Goal: Download file/media

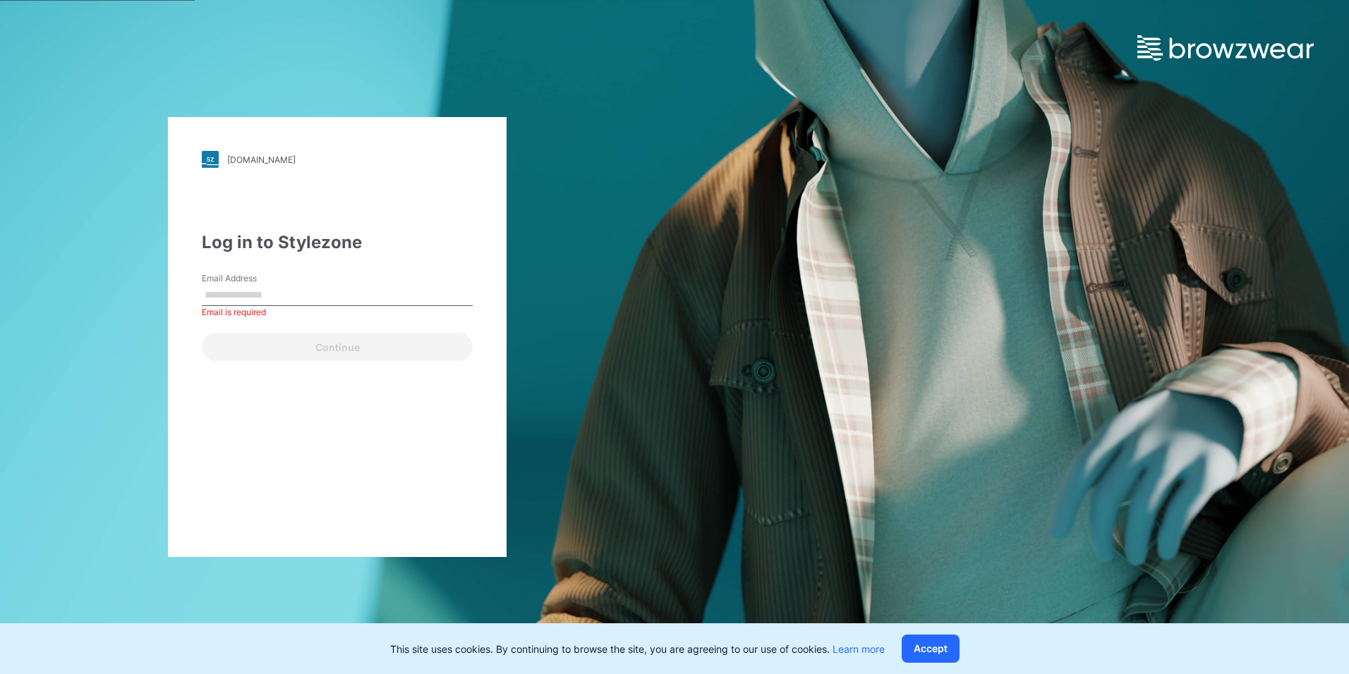
click at [250, 303] on input "Email Address" at bounding box center [337, 295] width 271 height 21
type input "**********"
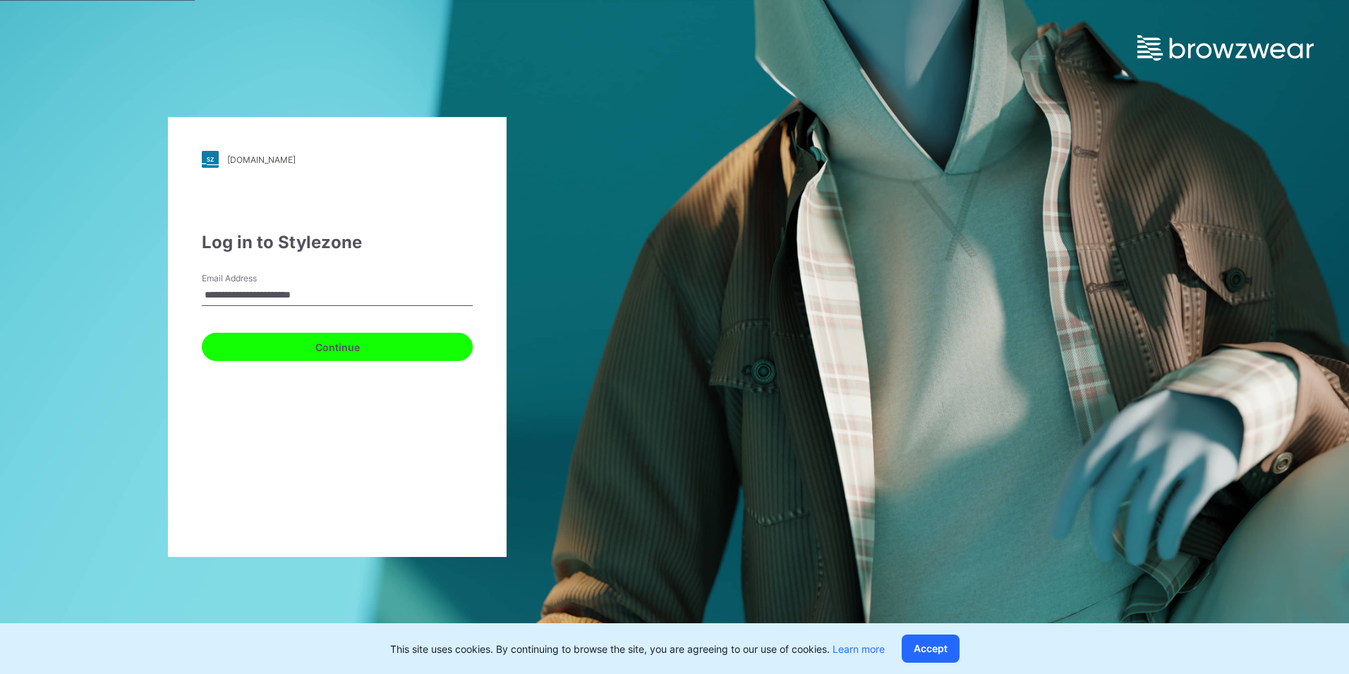
click at [317, 349] on button "Continue" at bounding box center [337, 347] width 271 height 28
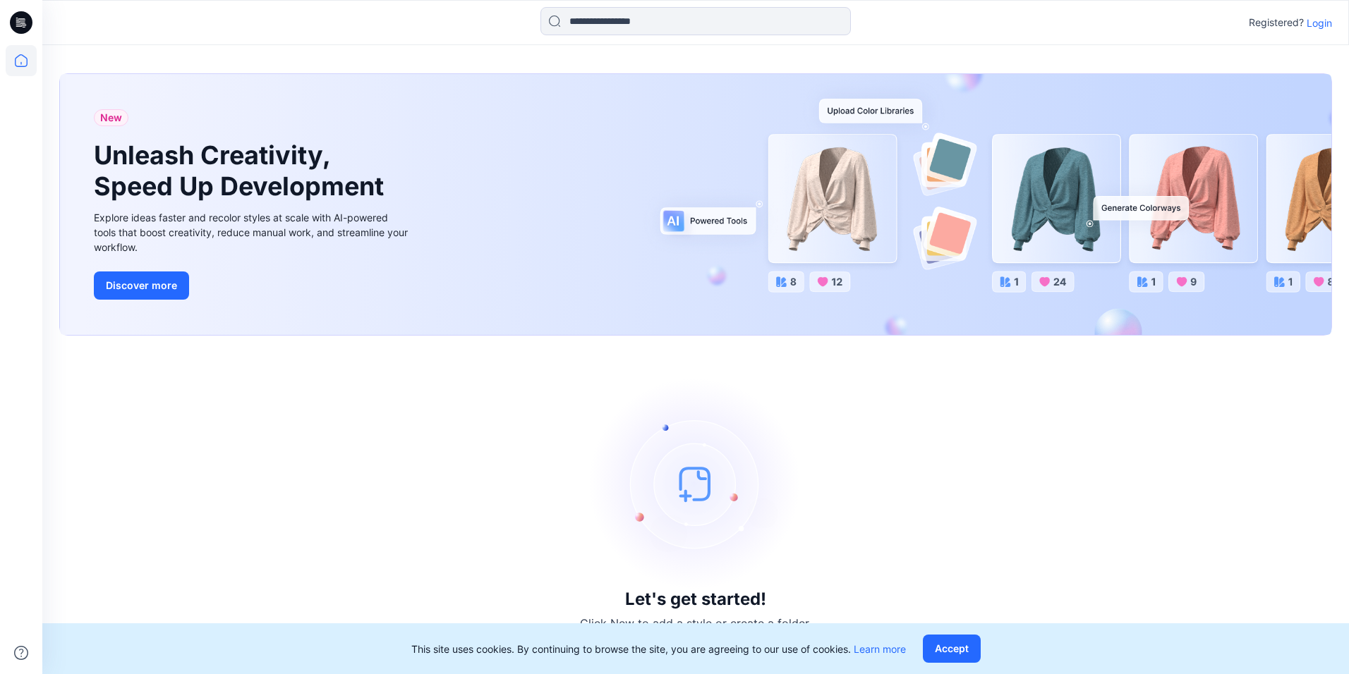
click at [1313, 29] on p "Login" at bounding box center [1319, 23] width 25 height 15
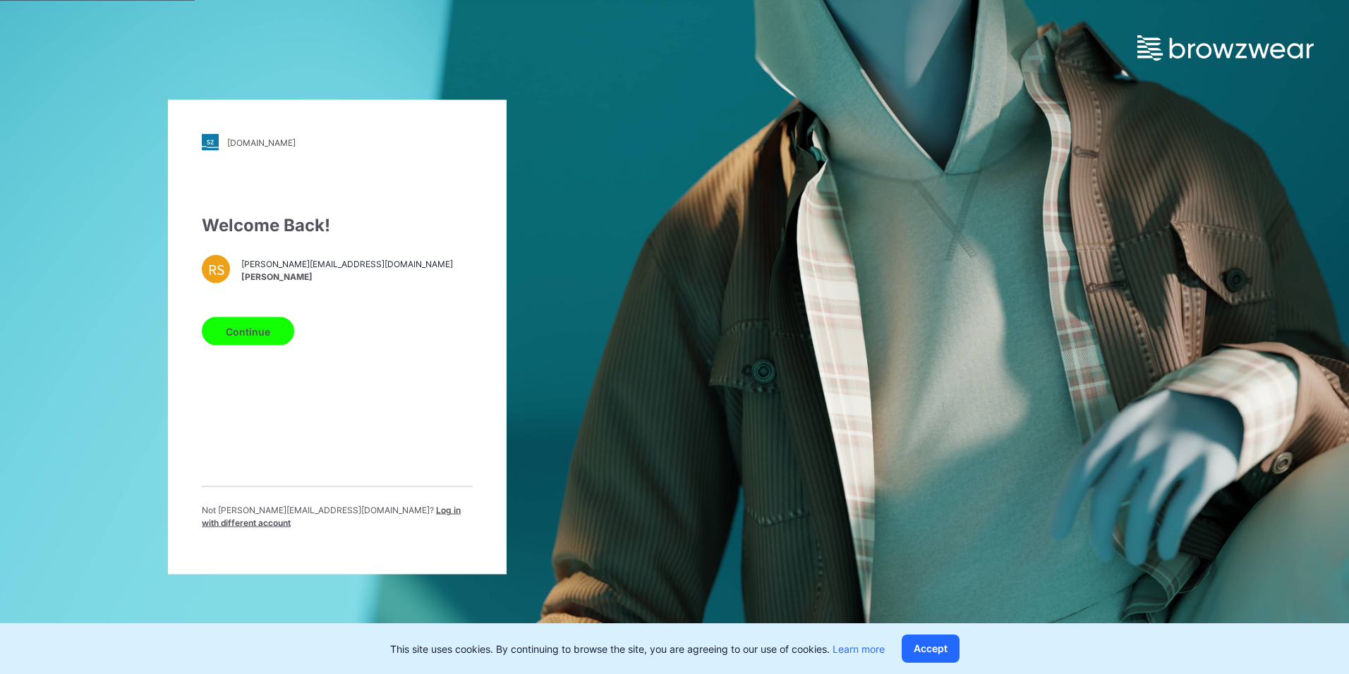
click at [379, 523] on div "Not rahul.singh@shahi.co.in ? Log in with different account" at bounding box center [337, 522] width 271 height 37
click at [381, 518] on span "Log in with different account" at bounding box center [331, 516] width 259 height 23
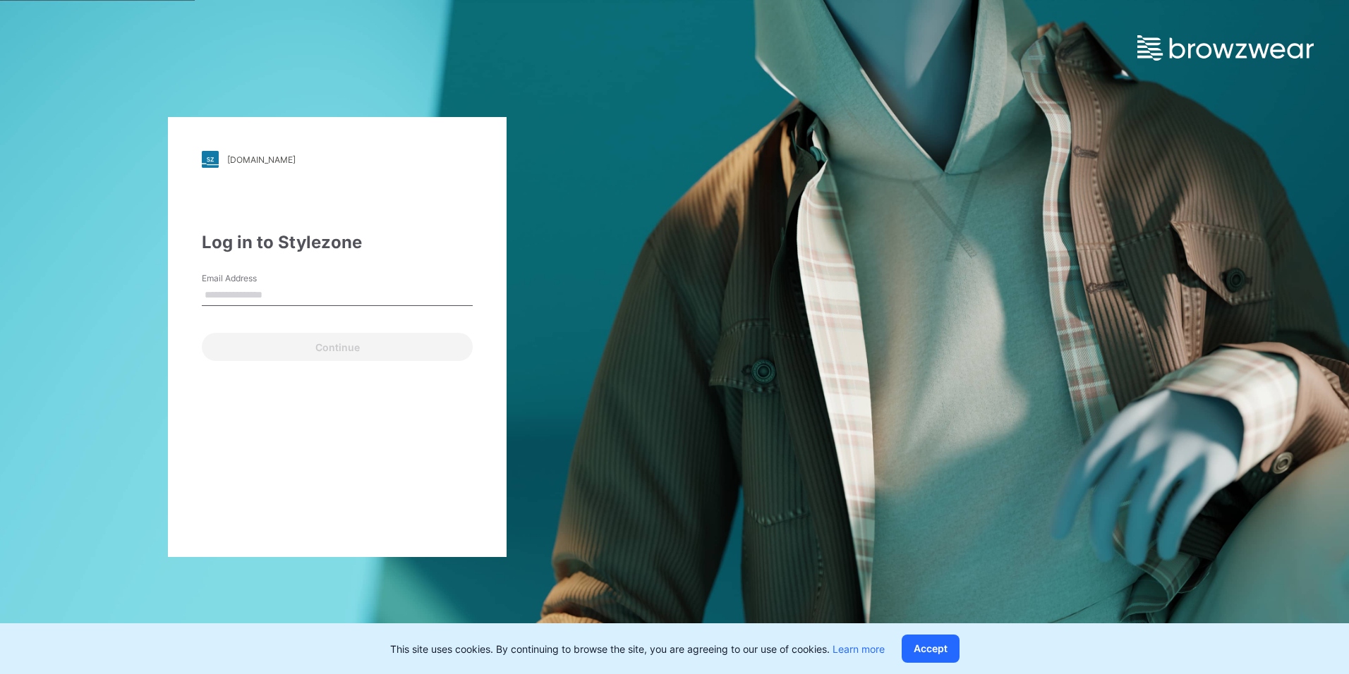
click at [270, 296] on input "Email Address" at bounding box center [337, 295] width 271 height 21
click at [260, 291] on input "Email Address" at bounding box center [337, 295] width 271 height 21
type input "**********"
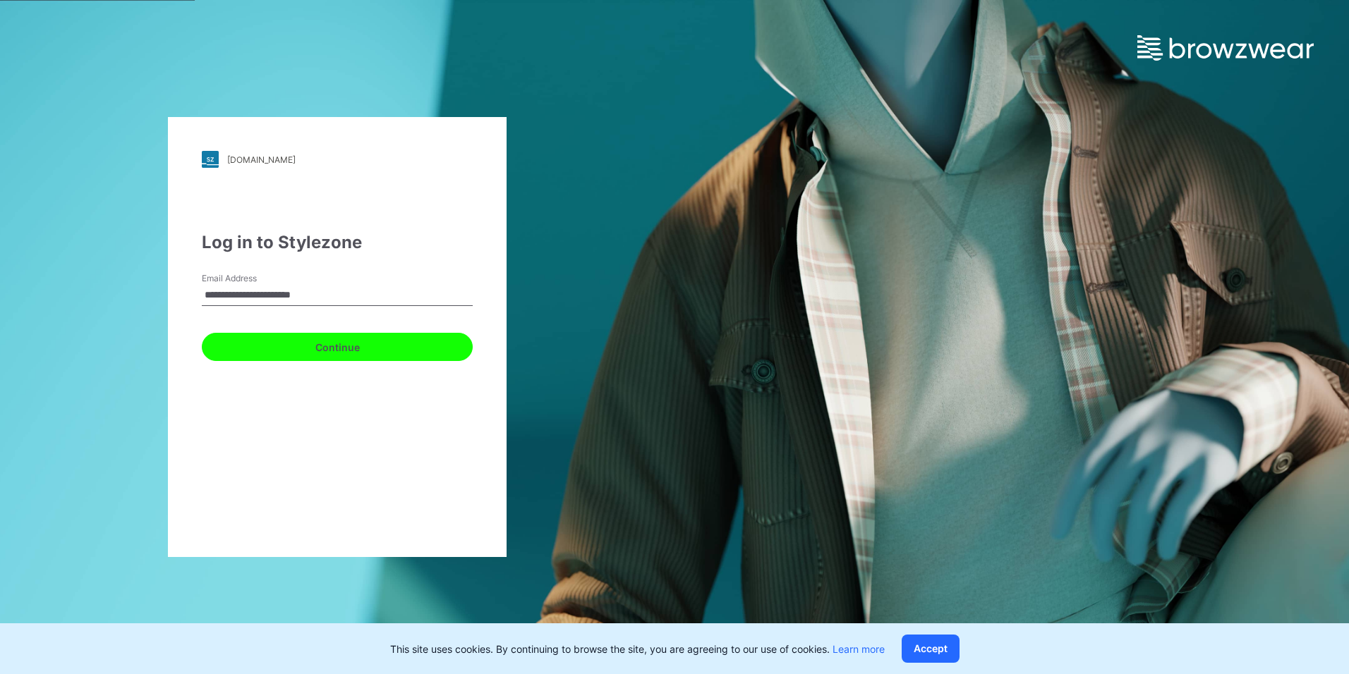
click at [296, 348] on button "Continue" at bounding box center [337, 347] width 271 height 28
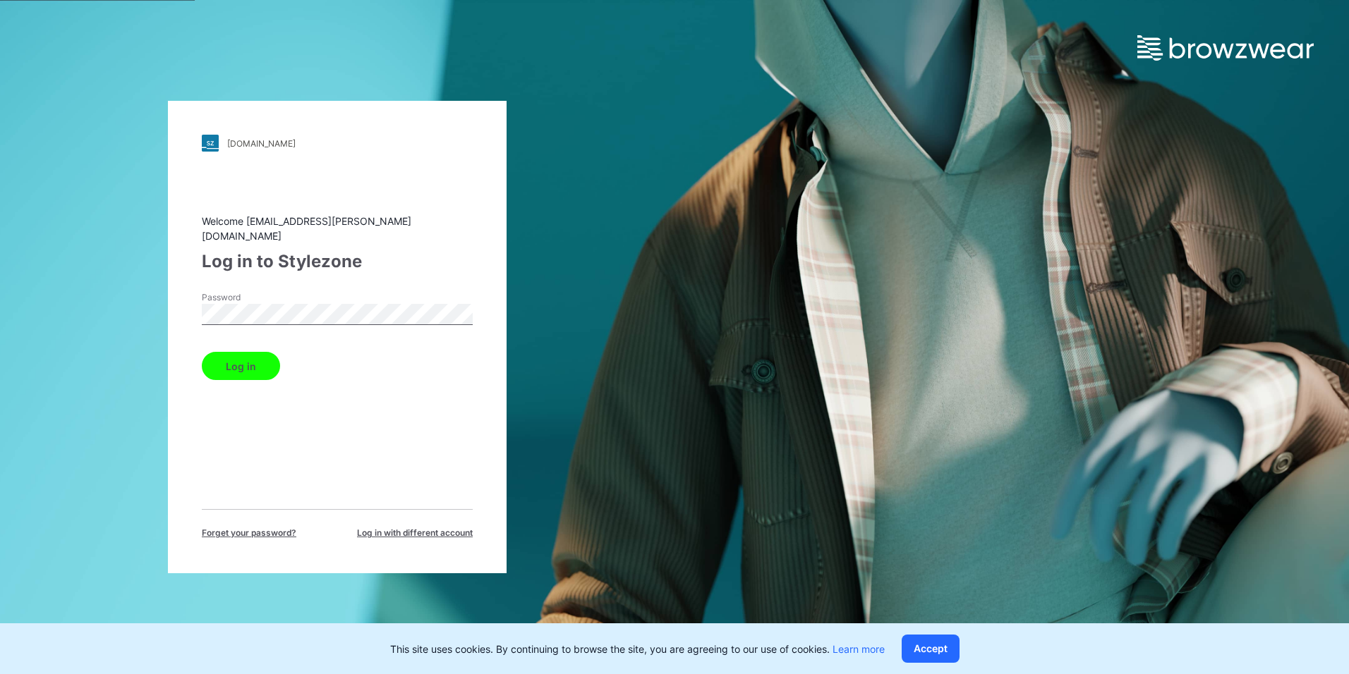
click at [256, 361] on button "Log in" at bounding box center [241, 366] width 78 height 28
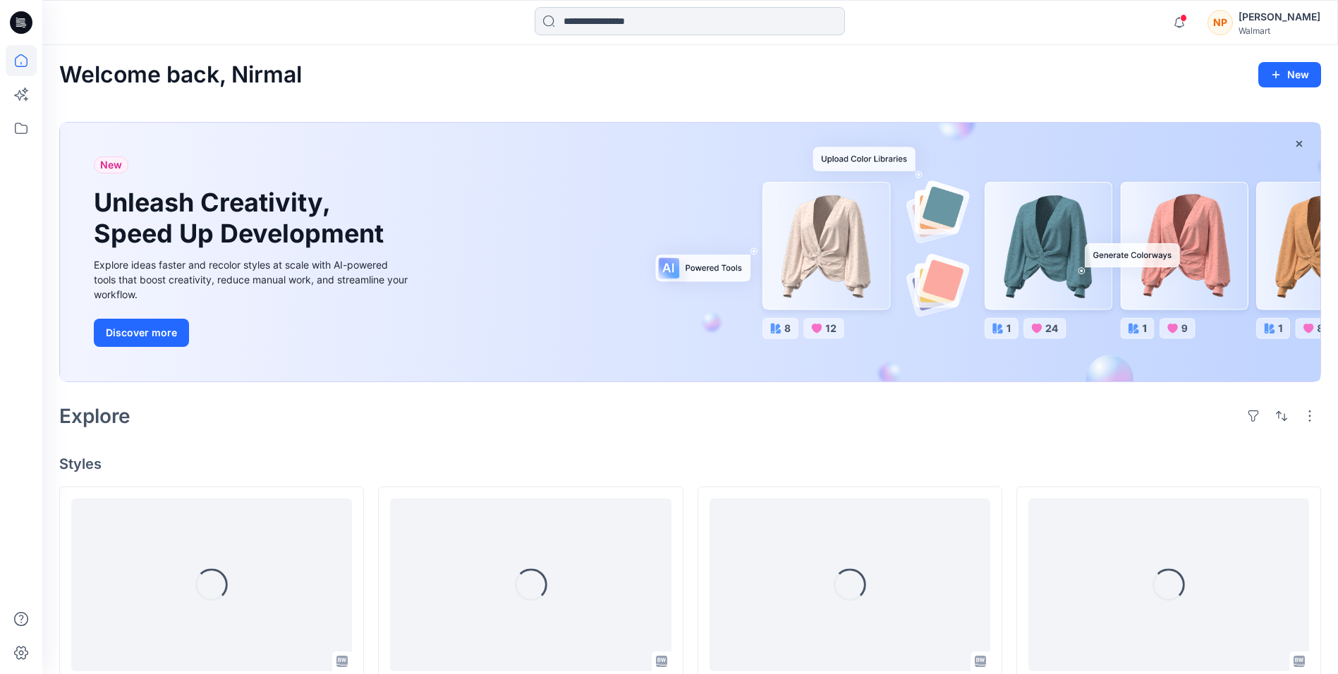
click at [609, 23] on input at bounding box center [690, 21] width 310 height 28
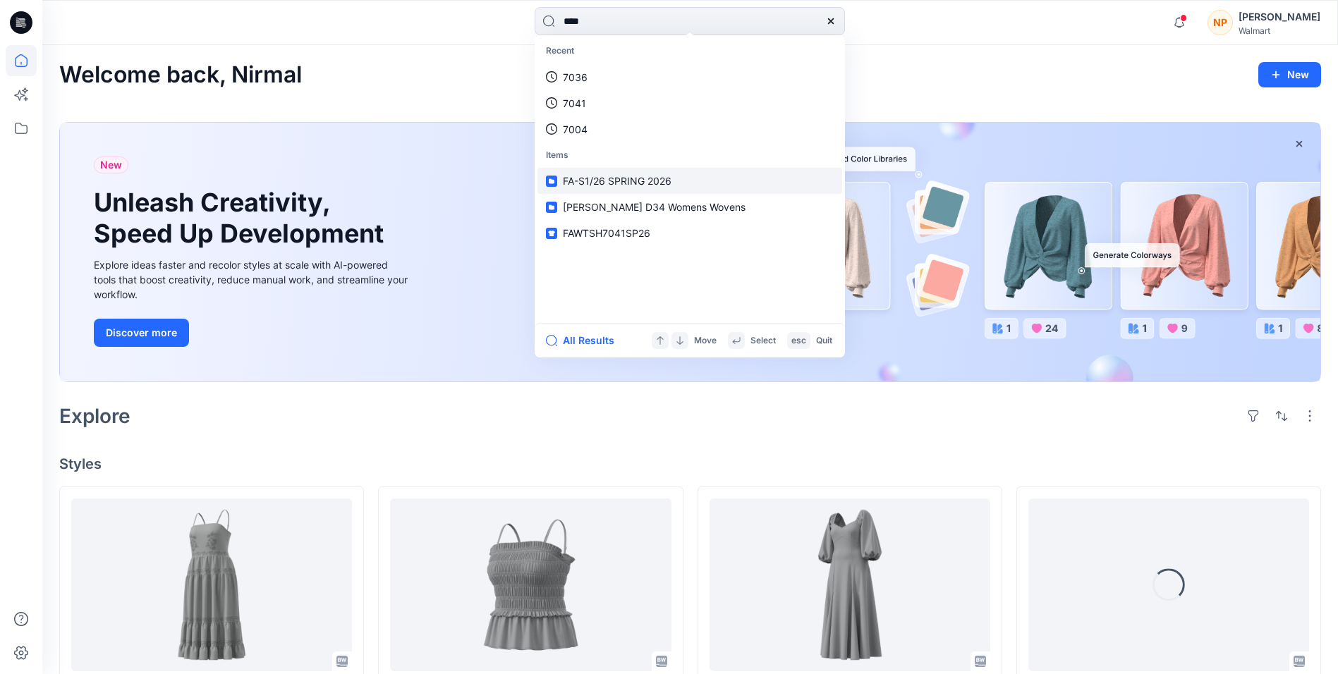
type input "****"
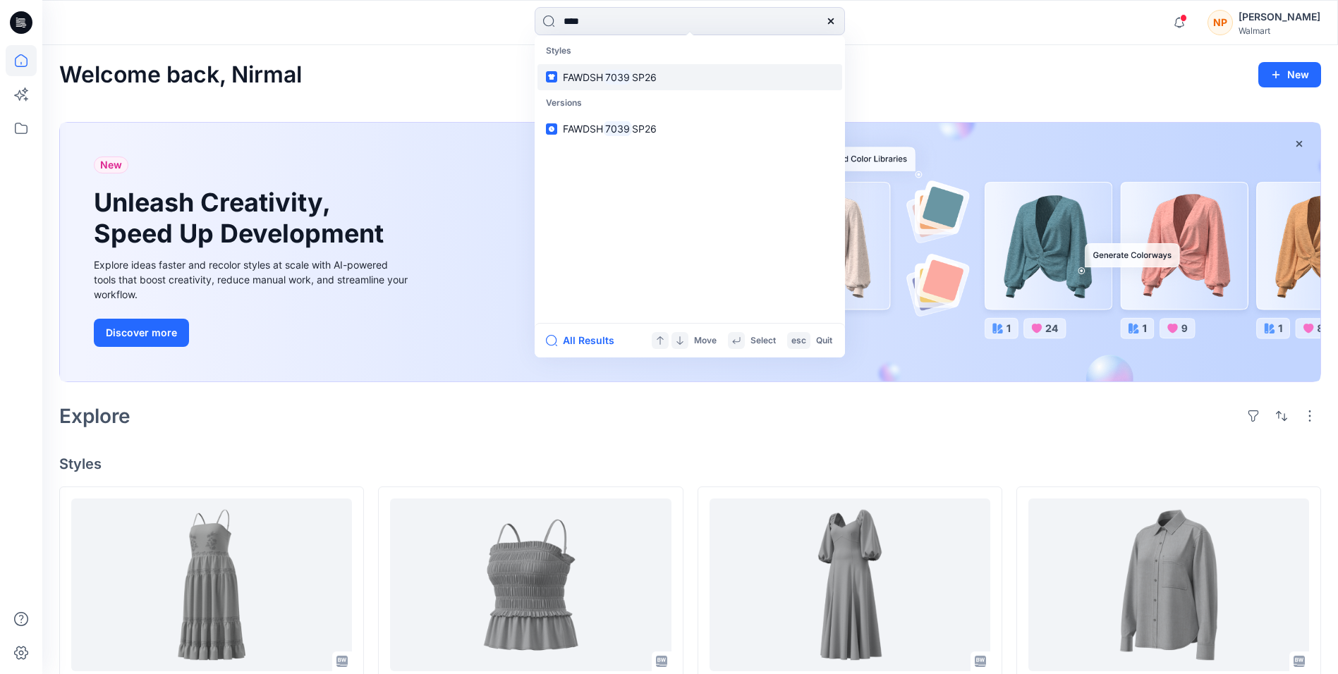
click at [617, 72] on mark "7039" at bounding box center [617, 77] width 29 height 16
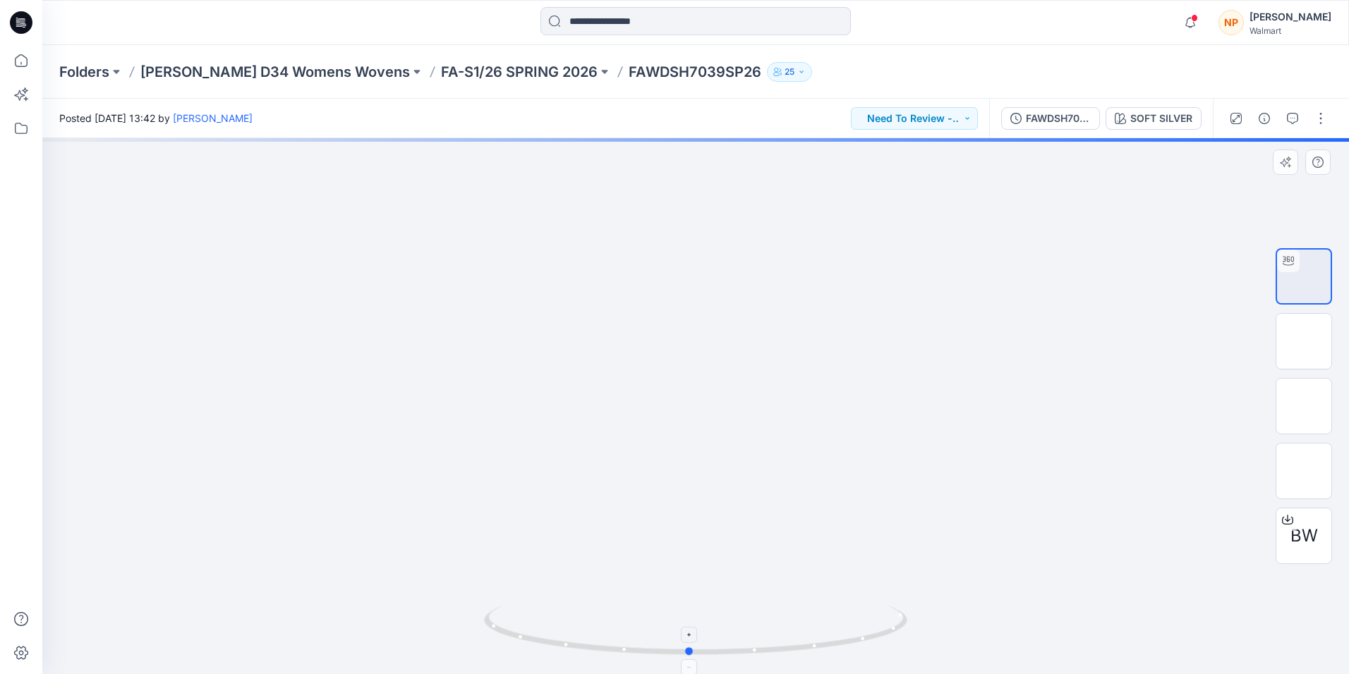
click at [776, 650] on icon at bounding box center [697, 632] width 427 height 53
click at [1297, 541] on span "BW" at bounding box center [1304, 535] width 28 height 25
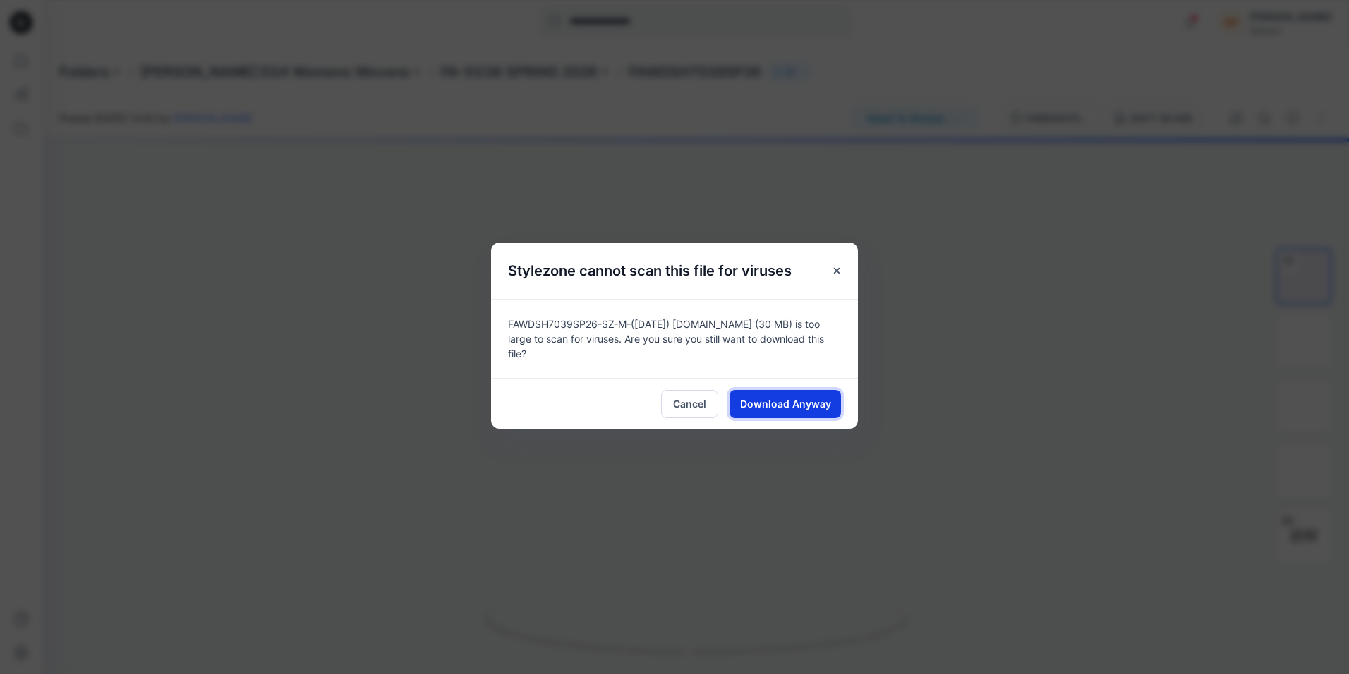
click at [808, 399] on span "Download Anyway" at bounding box center [785, 403] width 91 height 15
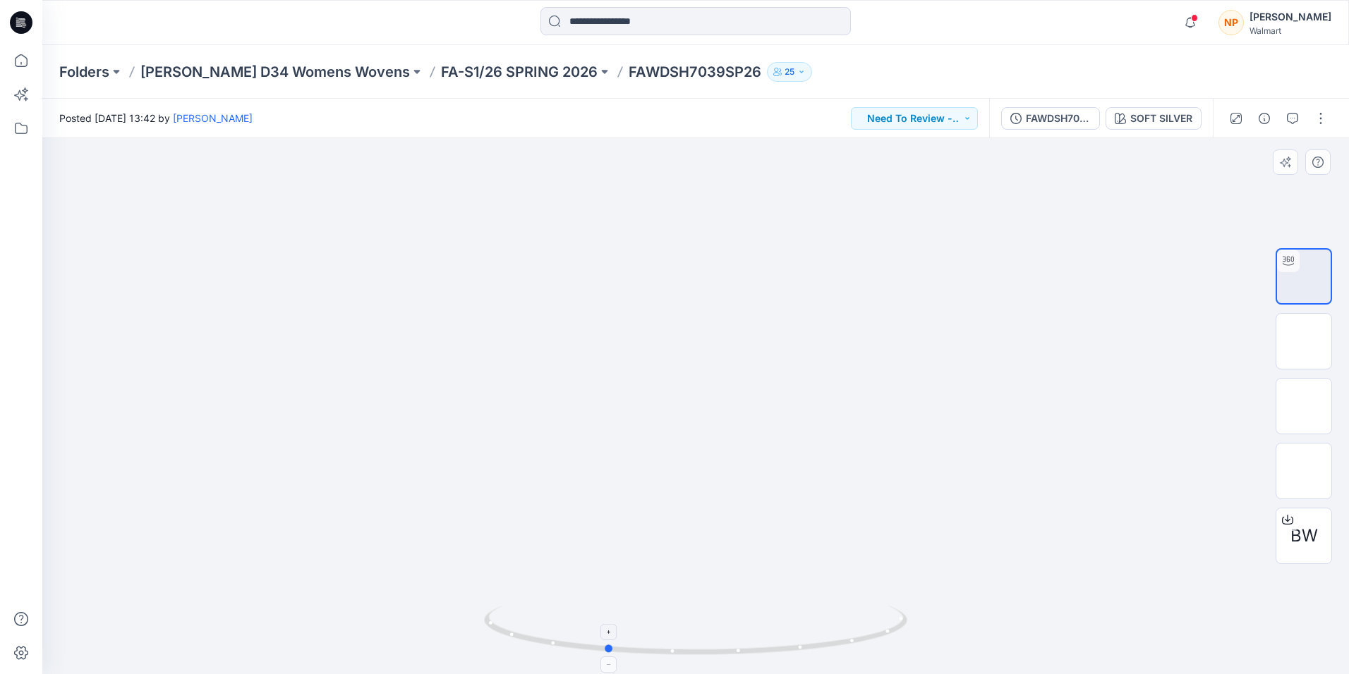
drag, startPoint x: 756, startPoint y: 654, endPoint x: 673, endPoint y: 647, distance: 83.5
click at [673, 647] on icon at bounding box center [697, 632] width 427 height 53
drag, startPoint x: 719, startPoint y: 533, endPoint x: 708, endPoint y: 308, distance: 225.3
drag, startPoint x: 631, startPoint y: 653, endPoint x: 761, endPoint y: 655, distance: 129.1
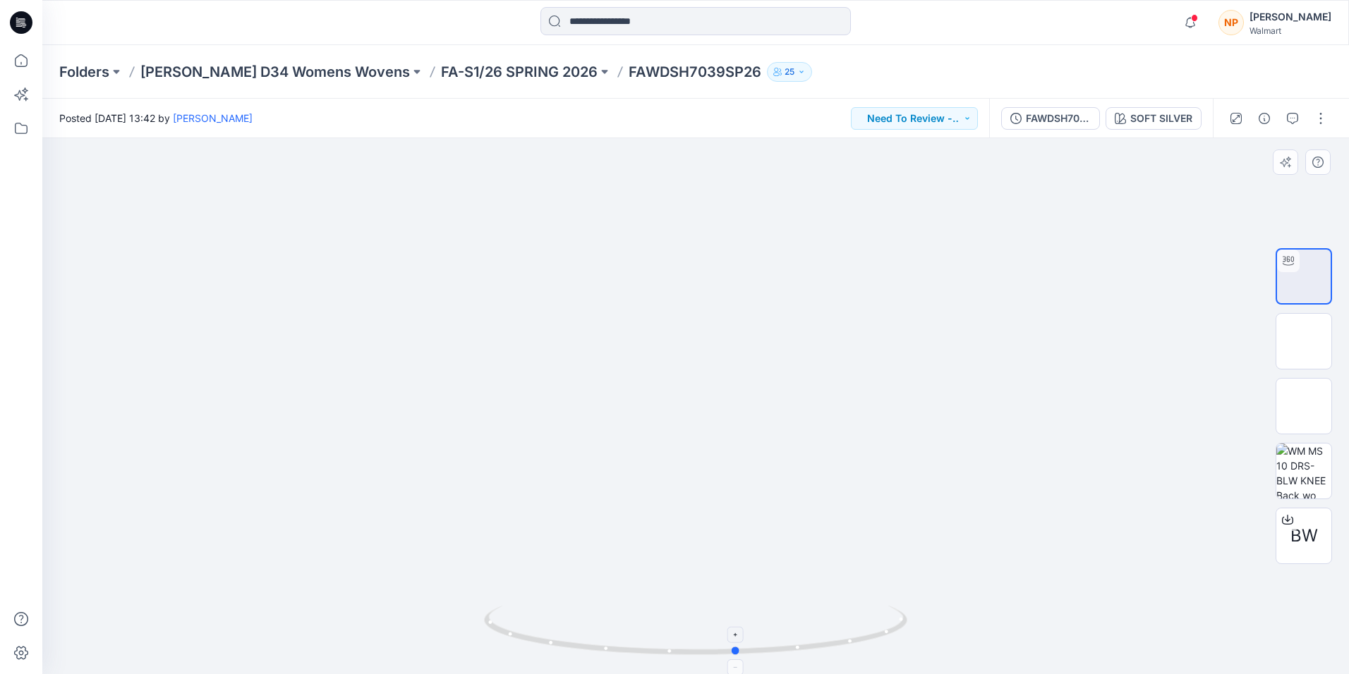
click at [761, 655] on icon at bounding box center [697, 632] width 427 height 53
drag, startPoint x: 743, startPoint y: 654, endPoint x: 547, endPoint y: 655, distance: 195.4
click at [547, 655] on icon at bounding box center [697, 632] width 427 height 53
drag, startPoint x: 734, startPoint y: 650, endPoint x: 814, endPoint y: 643, distance: 80.7
click at [814, 643] on icon at bounding box center [697, 632] width 427 height 53
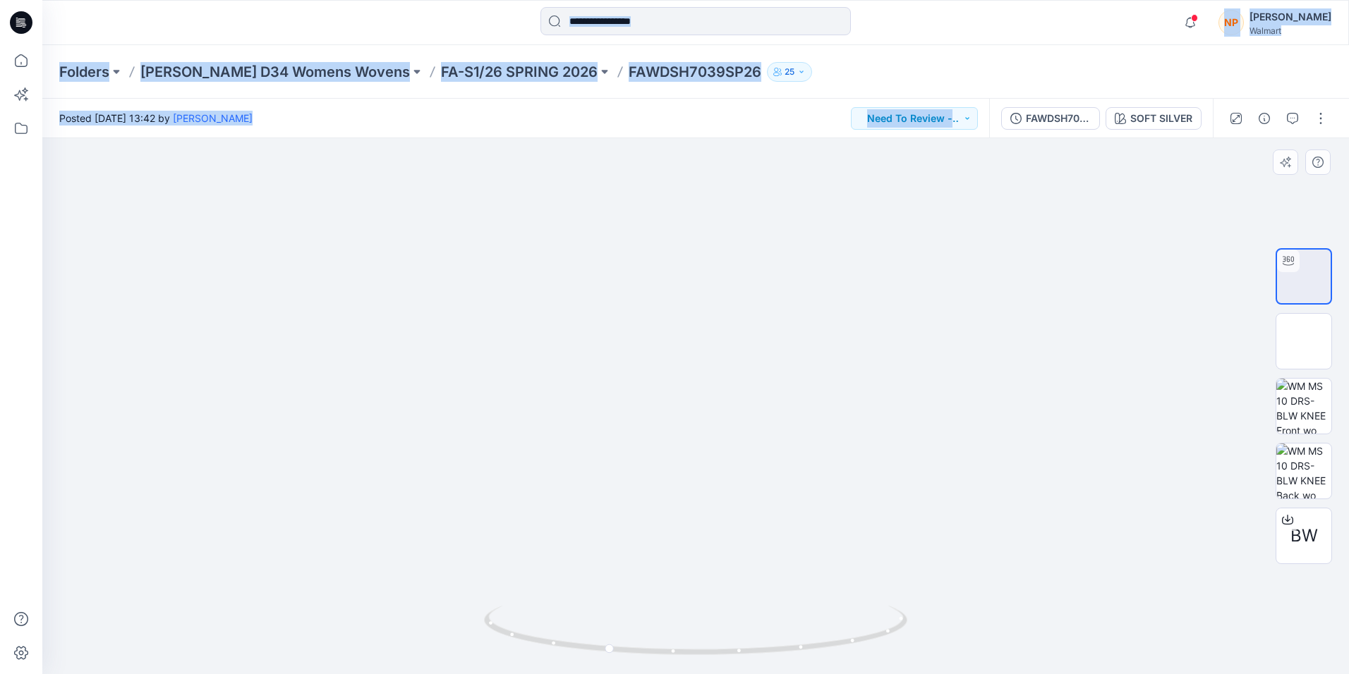
drag, startPoint x: 705, startPoint y: 392, endPoint x: 713, endPoint y: 600, distance: 207.6
click at [713, 600] on img at bounding box center [695, 448] width 1081 height 1081
drag, startPoint x: 728, startPoint y: 432, endPoint x: 730, endPoint y: 604, distance: 172.2
click at [730, 614] on div at bounding box center [695, 406] width 1307 height 536
drag, startPoint x: 726, startPoint y: 526, endPoint x: 726, endPoint y: 548, distance: 22.6
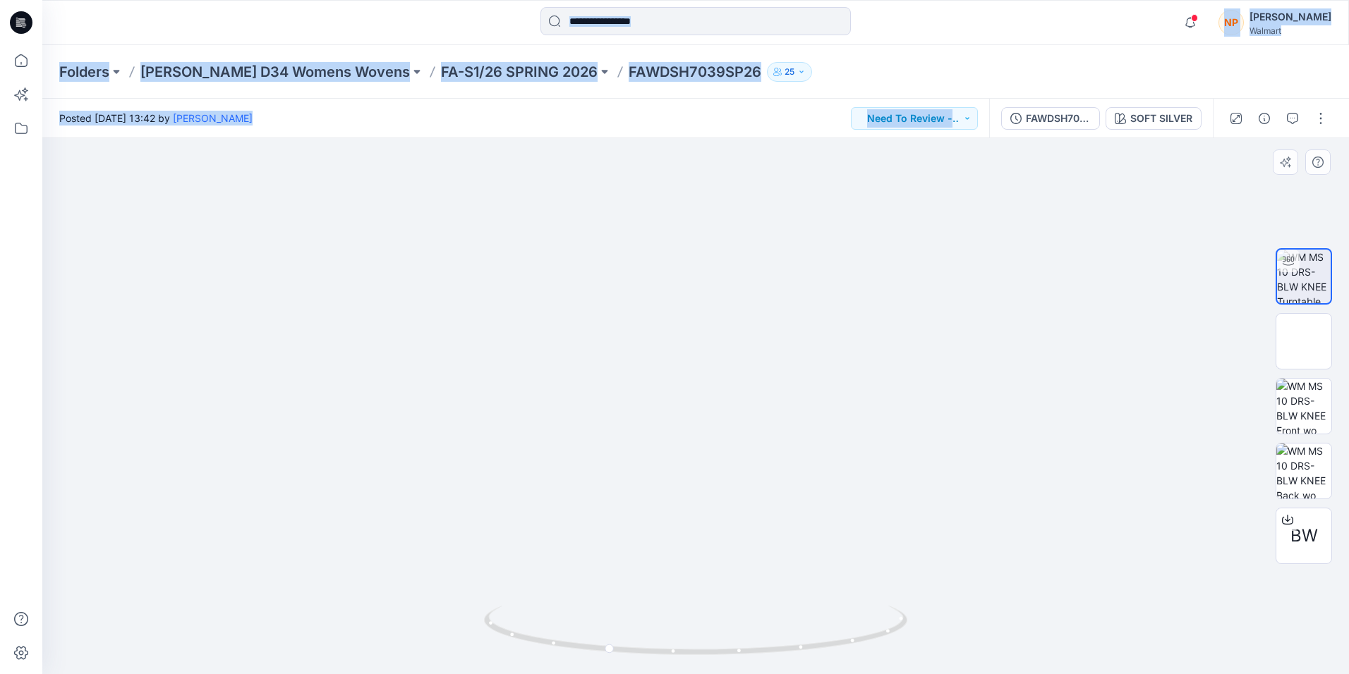
click at [726, 548] on img at bounding box center [695, 678] width 1081 height 1081
drag, startPoint x: 795, startPoint y: 654, endPoint x: 889, endPoint y: 647, distance: 94.1
click at [889, 647] on icon at bounding box center [697, 632] width 427 height 53
